Goal: Check status: Check status

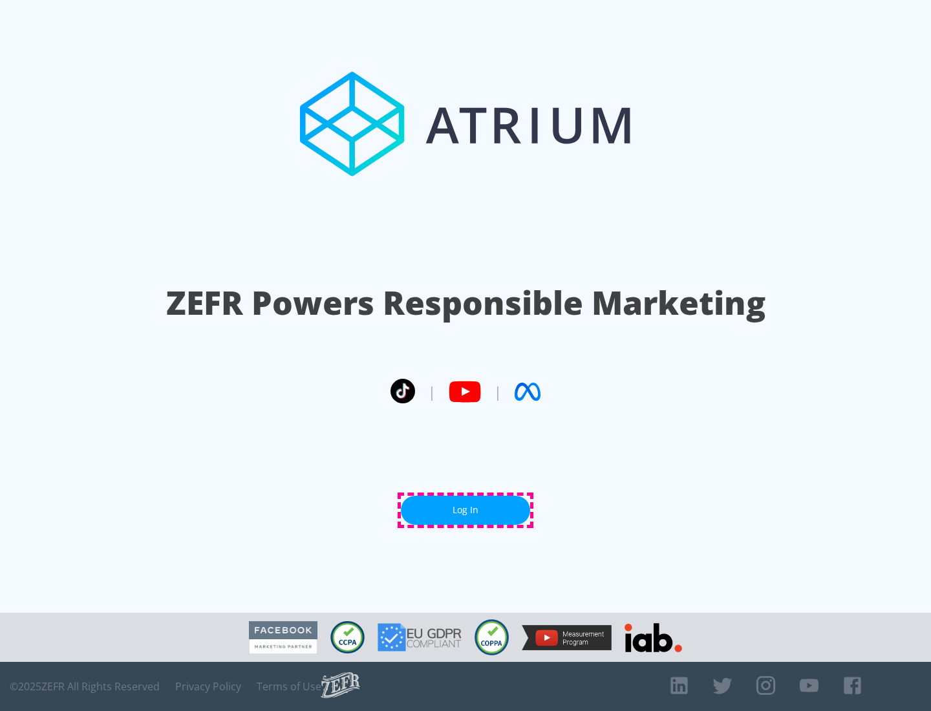
click at [465, 510] on link "Log In" at bounding box center [465, 510] width 129 height 29
